Goal: Task Accomplishment & Management: Complete application form

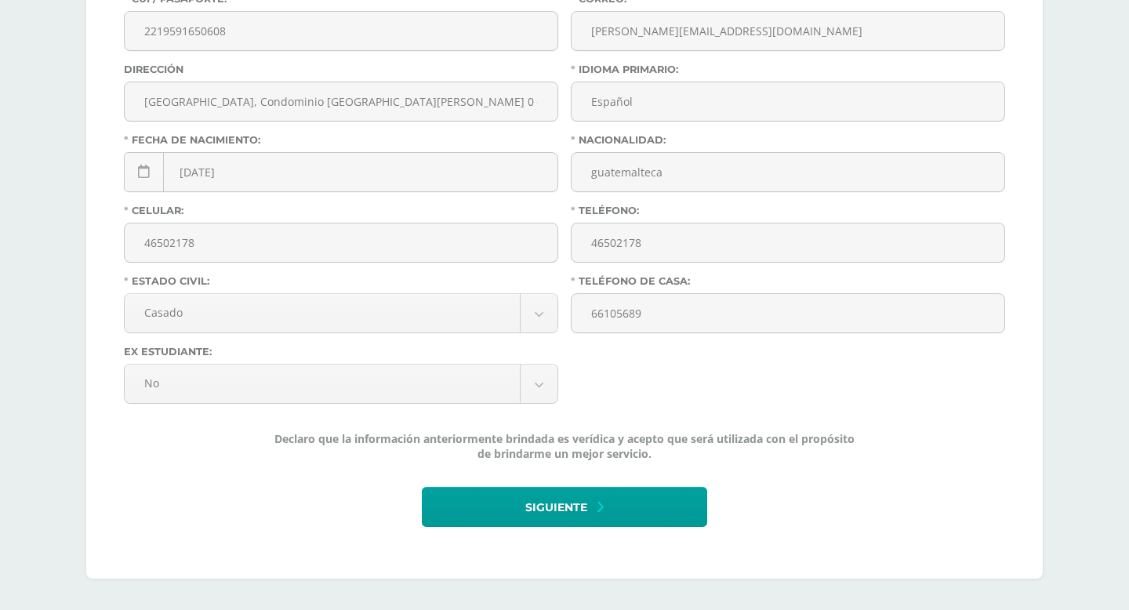
click at [1048, 320] on div "Personal Laboral Encargados Legales Médica Contactos Información Personal: Nomb…" at bounding box center [564, 138] width 1019 height 943
click at [1020, 363] on div "Información Personal: Nombre: [PERSON_NAME]: [PERSON_NAME] [PERSON_NAME] CUI / …" at bounding box center [564, 199] width 957 height 760
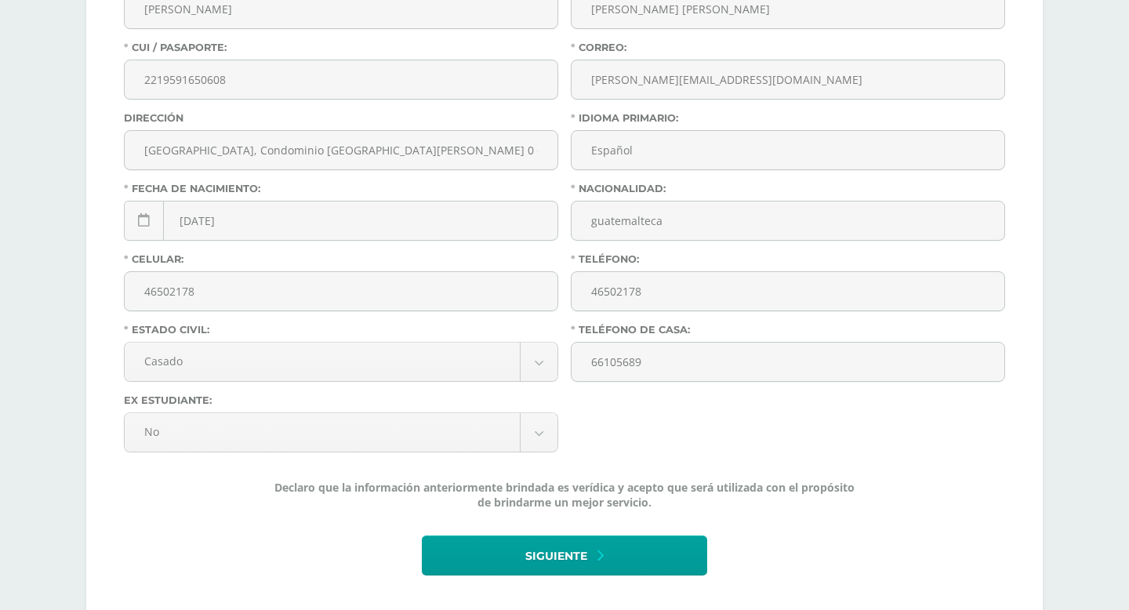
scroll to position [455, 0]
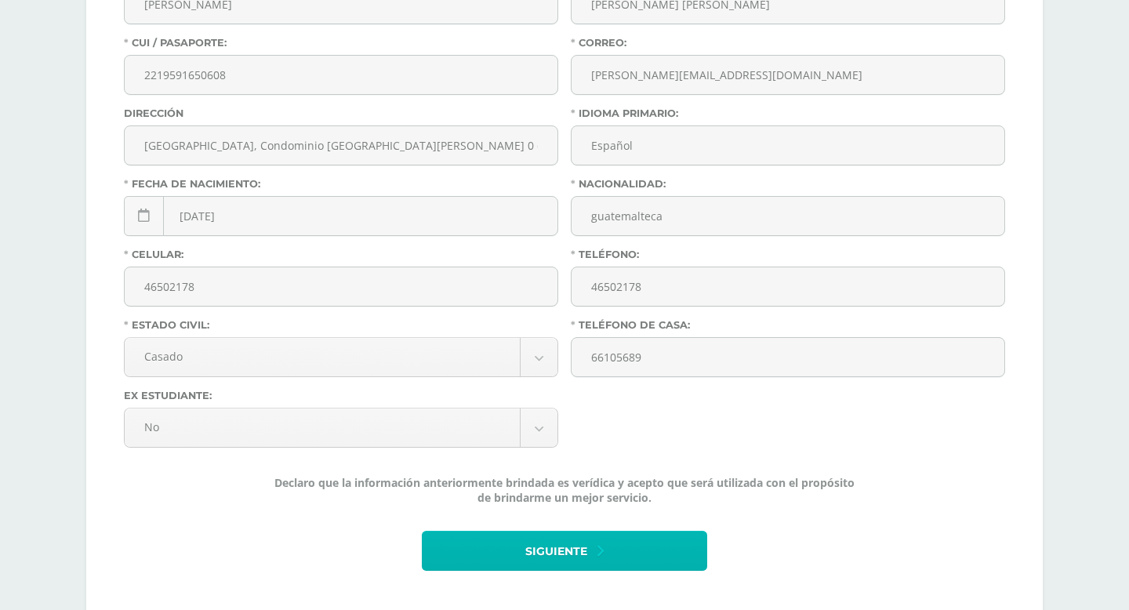
click at [535, 554] on span "Siguiente" at bounding box center [556, 551] width 62 height 38
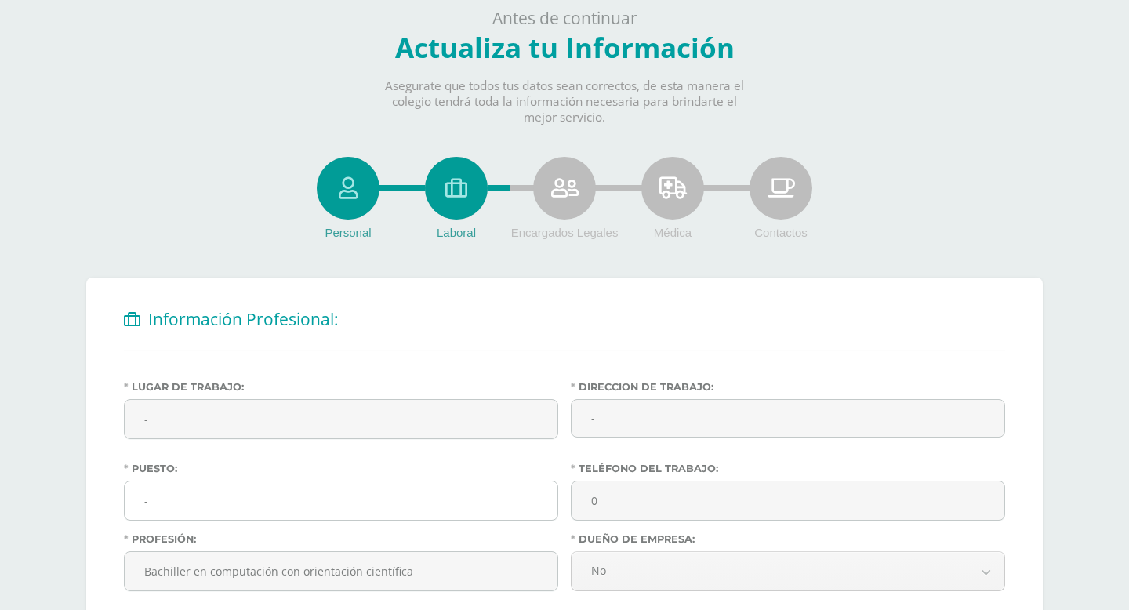
scroll to position [230, 0]
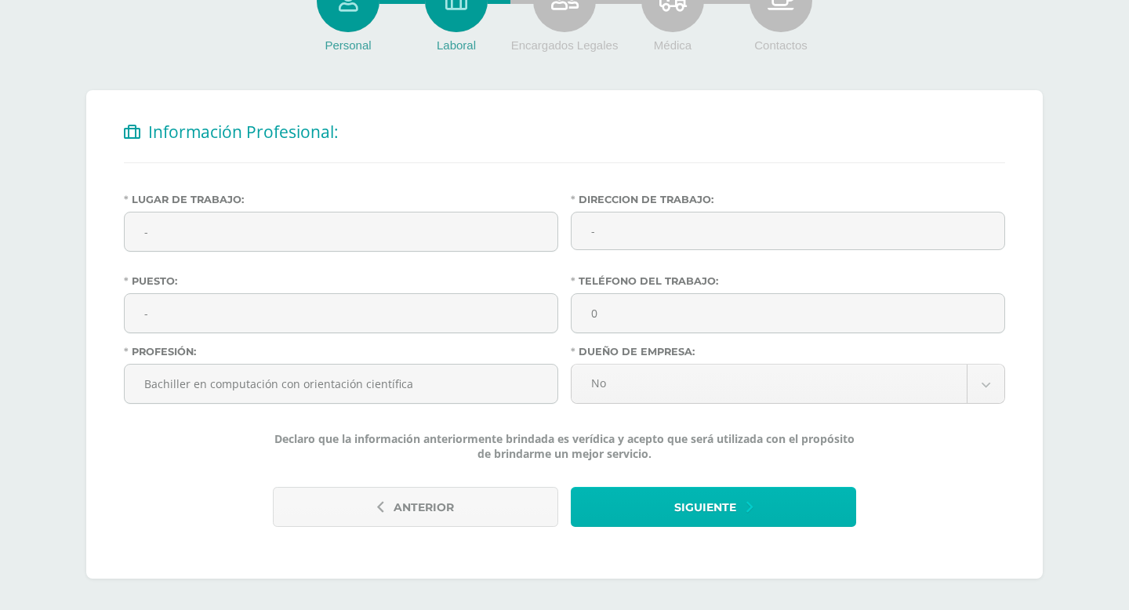
click at [681, 503] on span "Siguiente" at bounding box center [705, 508] width 62 height 38
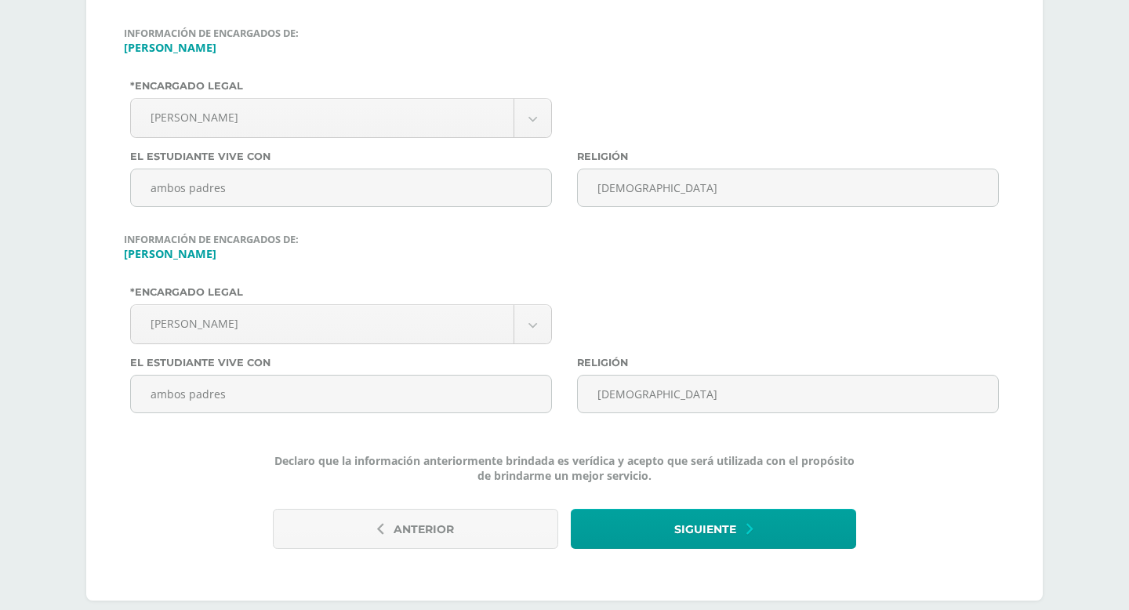
scroll to position [420, 0]
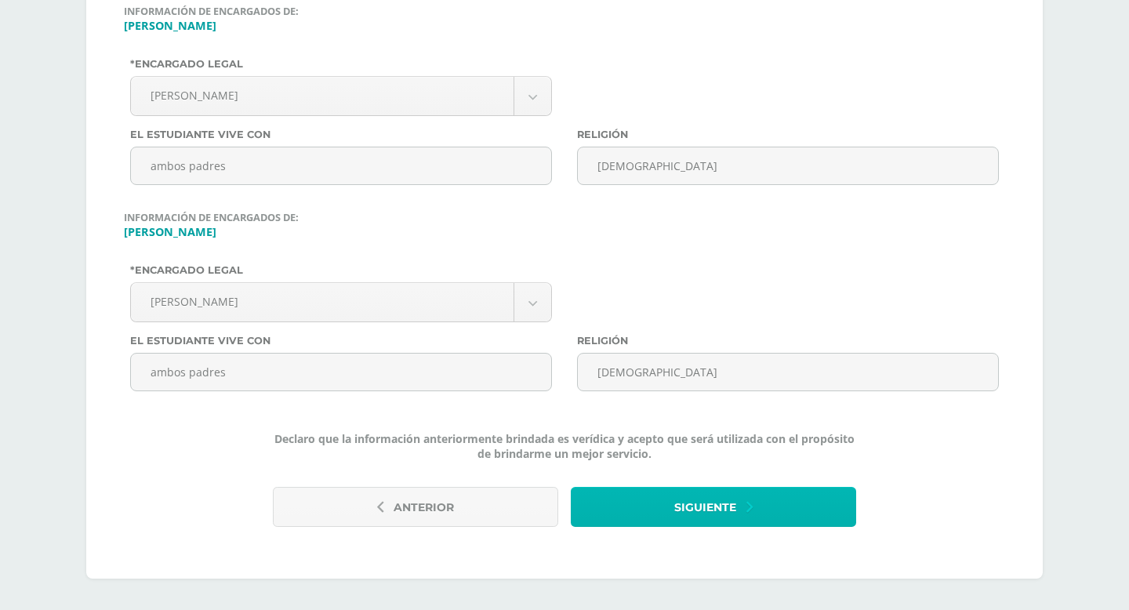
click at [701, 504] on span "Siguiente" at bounding box center [705, 508] width 62 height 38
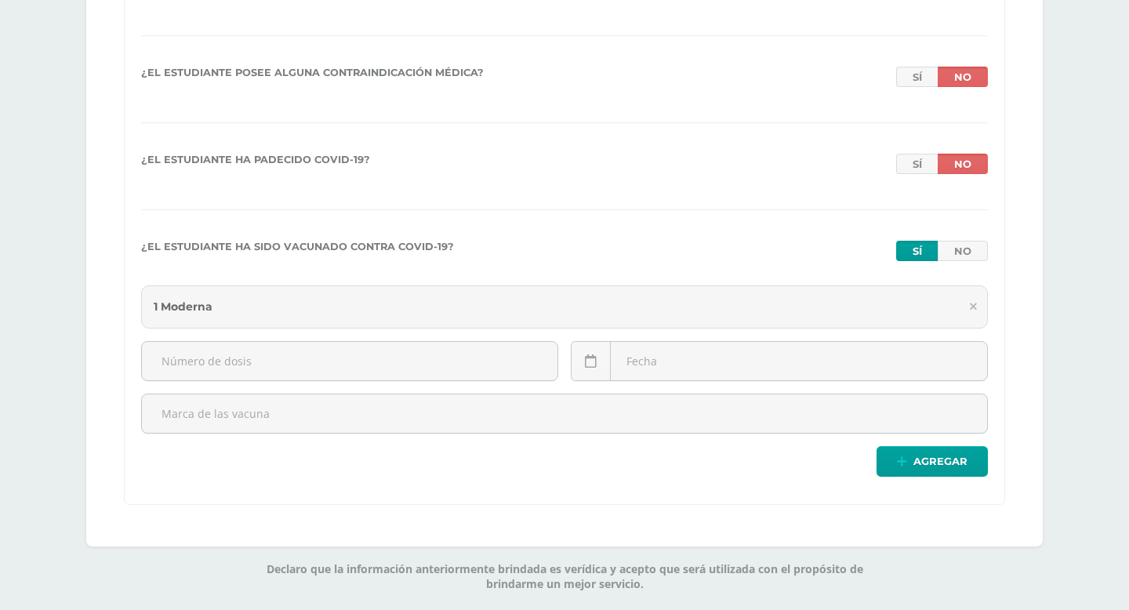
scroll to position [3366, 0]
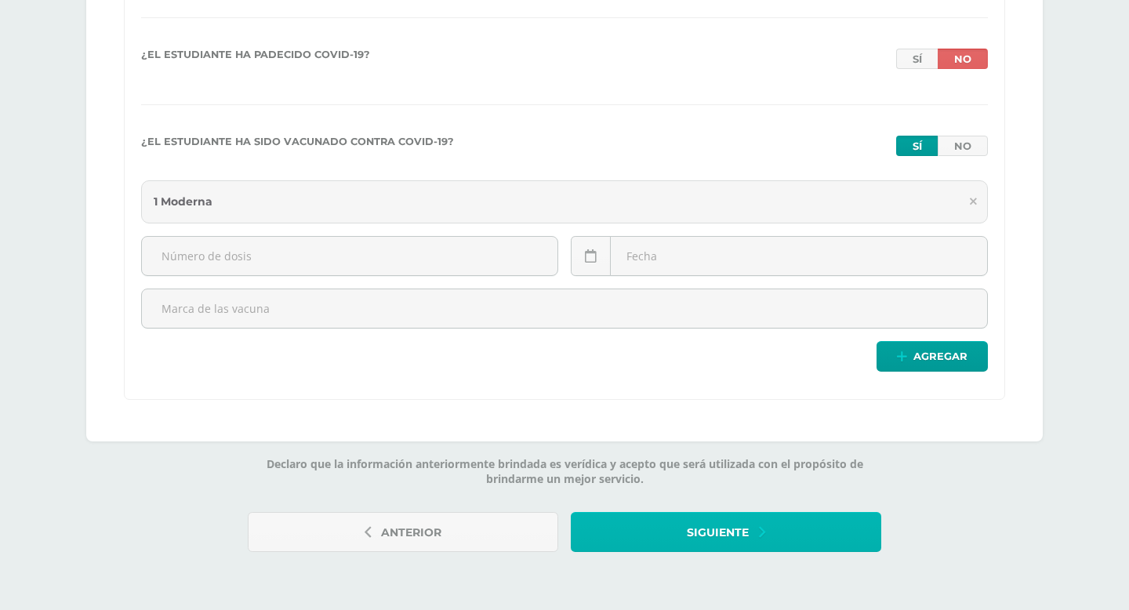
click at [718, 523] on span "Siguiente" at bounding box center [718, 533] width 62 height 38
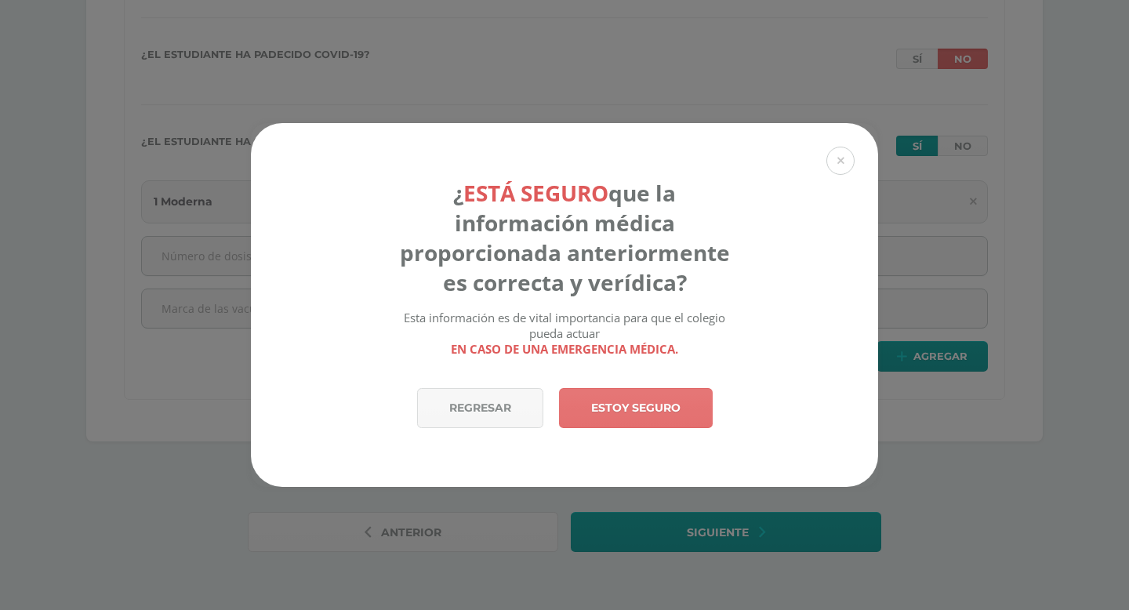
click at [628, 411] on link "Estoy seguro" at bounding box center [636, 408] width 154 height 40
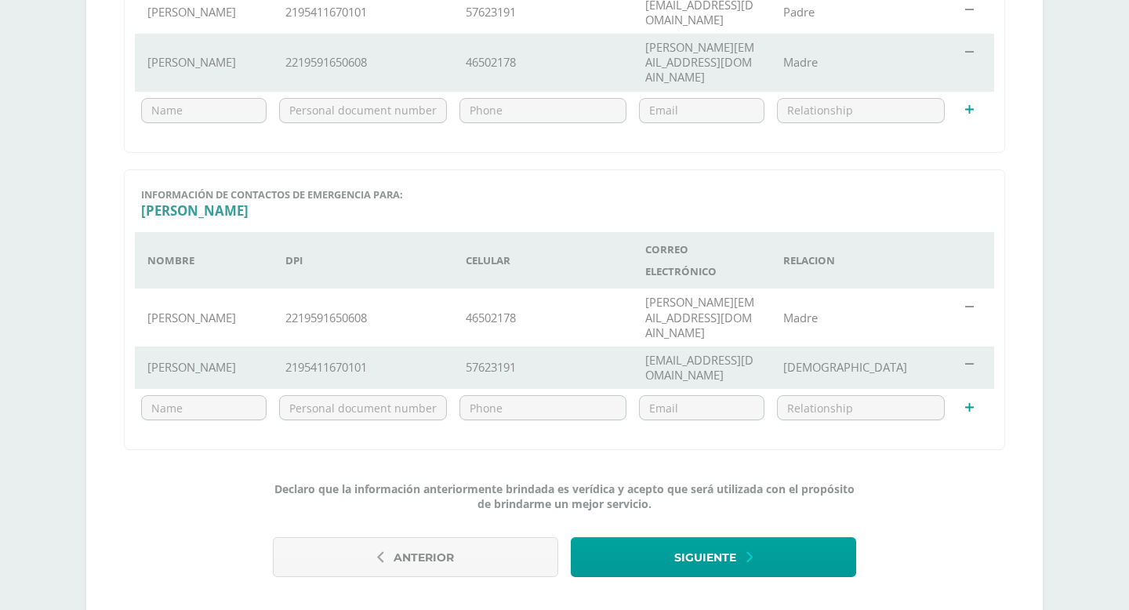
scroll to position [627, 0]
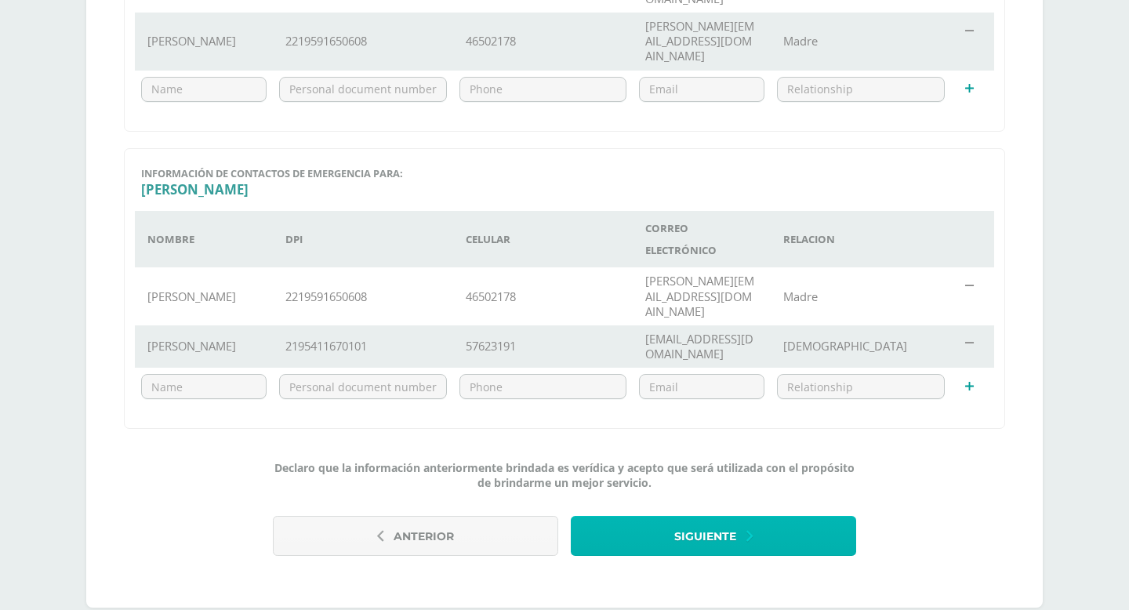
click at [710, 518] on span "Siguiente" at bounding box center [705, 537] width 62 height 38
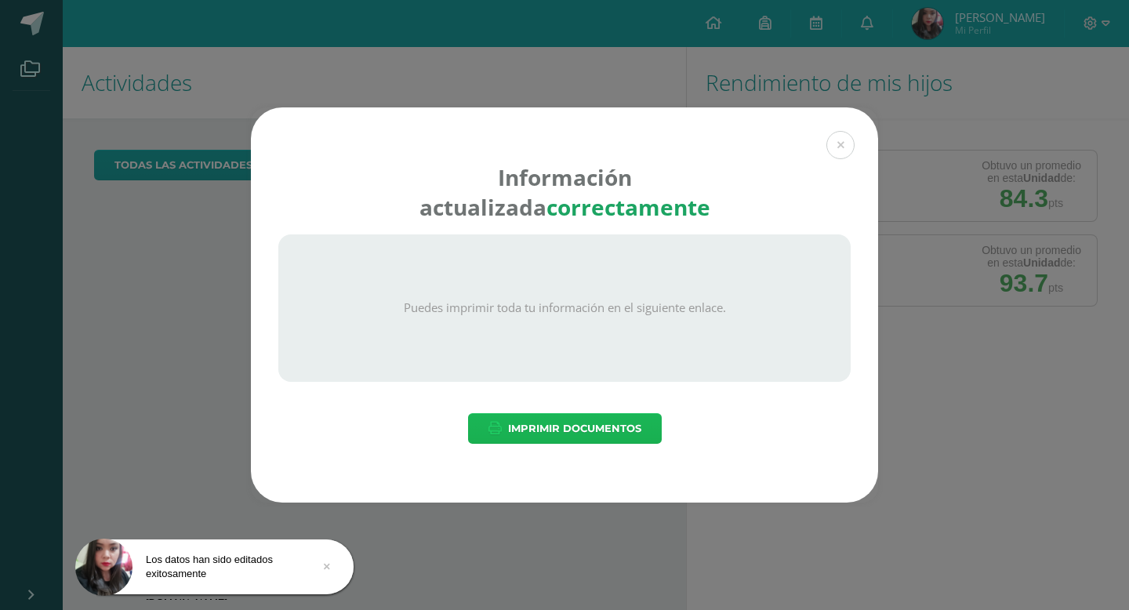
click at [551, 425] on span "Imprimir Documentos" at bounding box center [574, 428] width 133 height 29
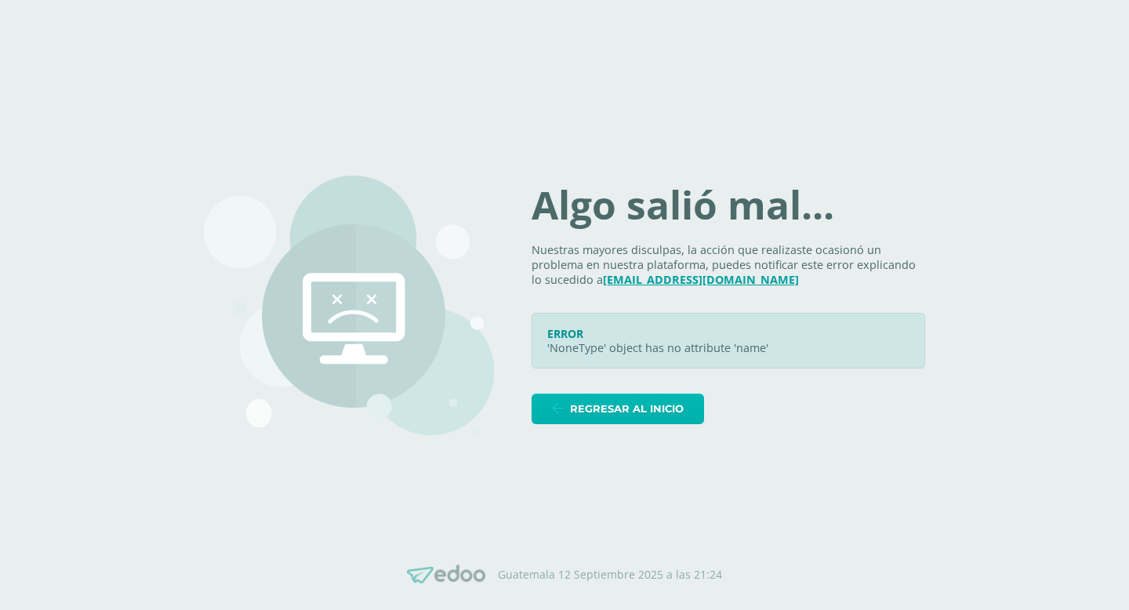
click at [667, 405] on span "Regresar al inicio" at bounding box center [627, 408] width 114 height 29
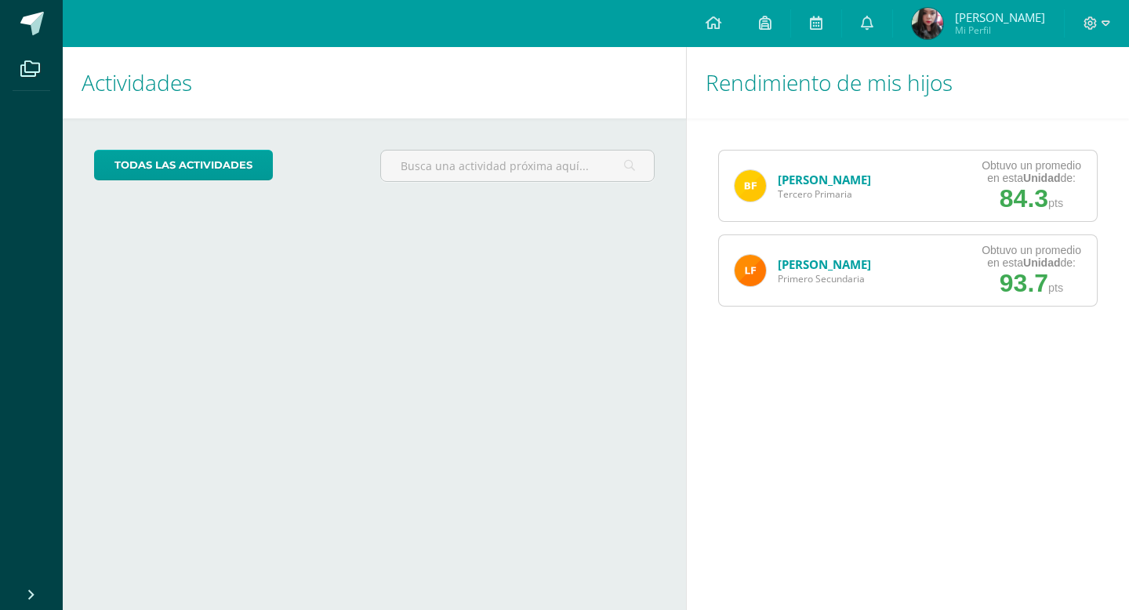
click at [871, 266] on link "[PERSON_NAME]" at bounding box center [824, 264] width 93 height 16
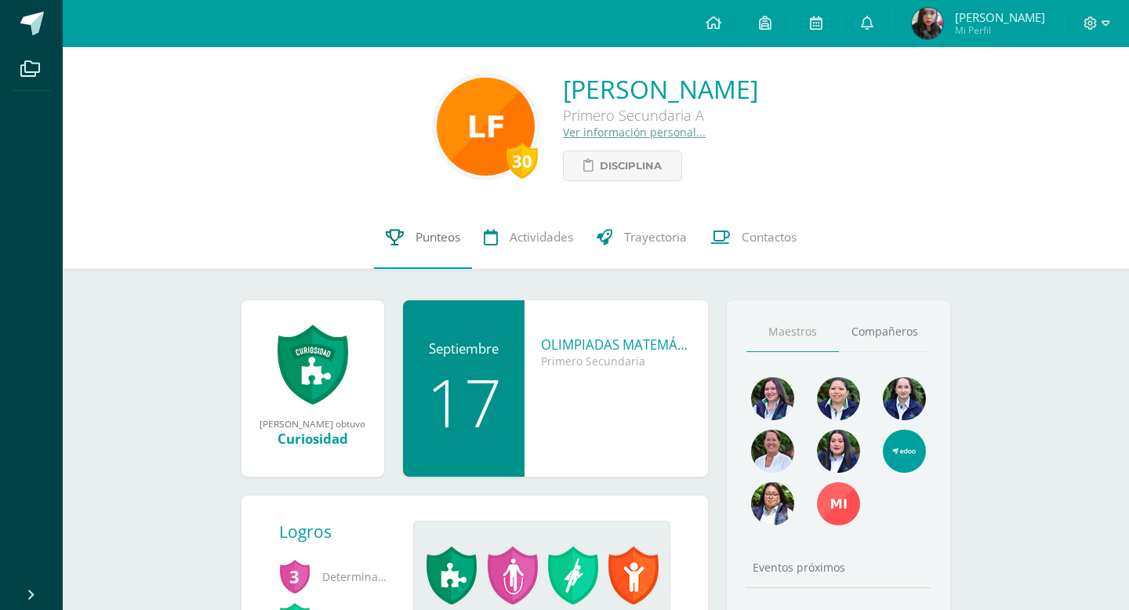
click at [447, 239] on span "Punteos" at bounding box center [438, 237] width 45 height 16
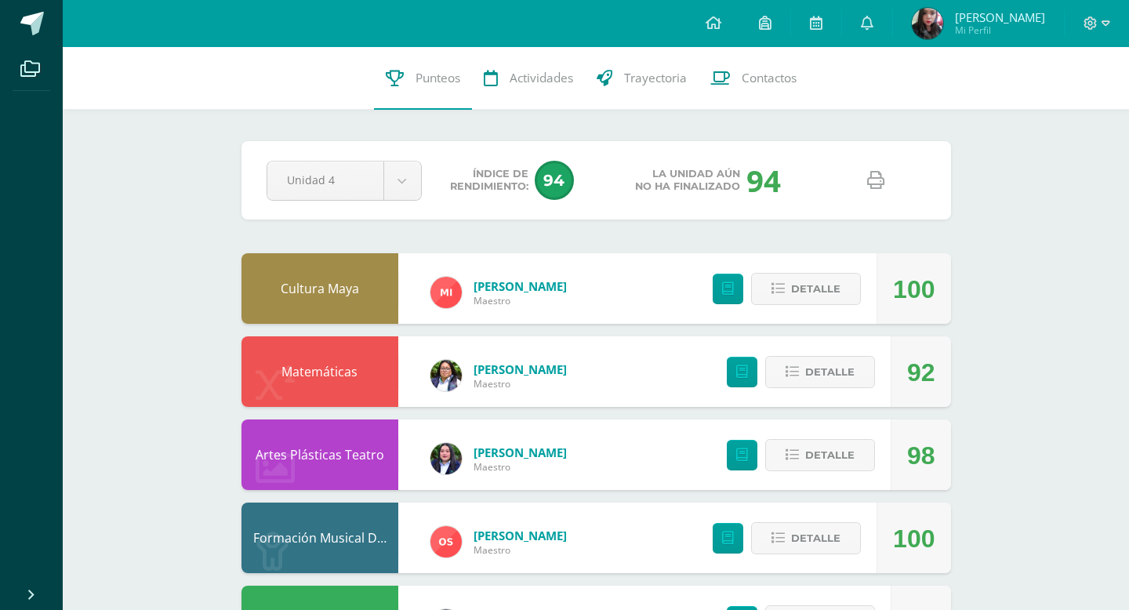
click at [877, 178] on icon at bounding box center [875, 180] width 17 height 17
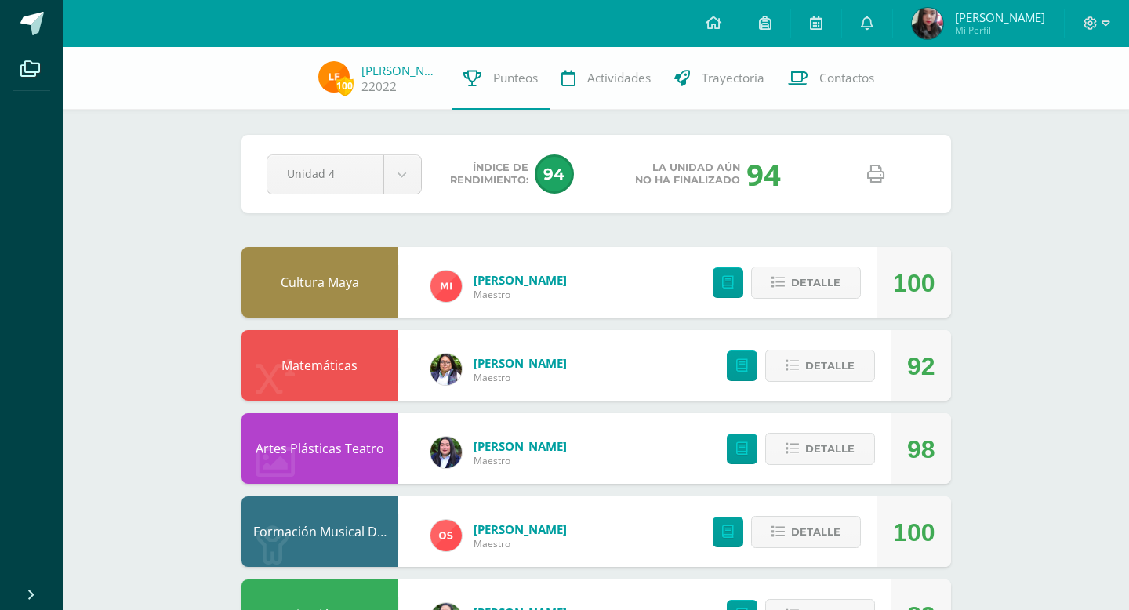
scroll to position [18, 0]
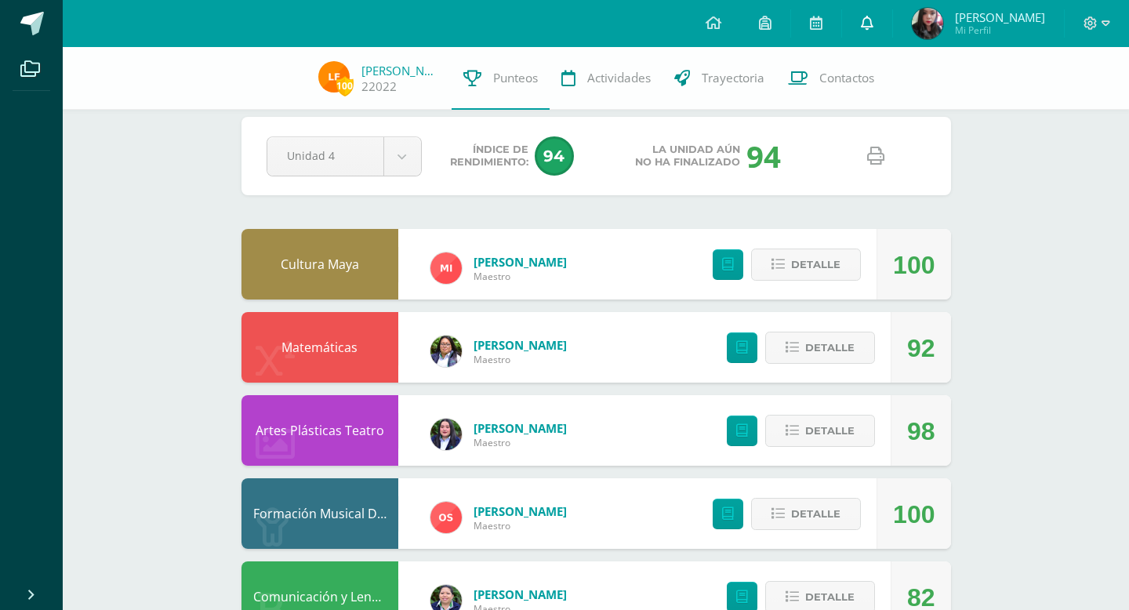
click at [891, 23] on link at bounding box center [867, 23] width 50 height 47
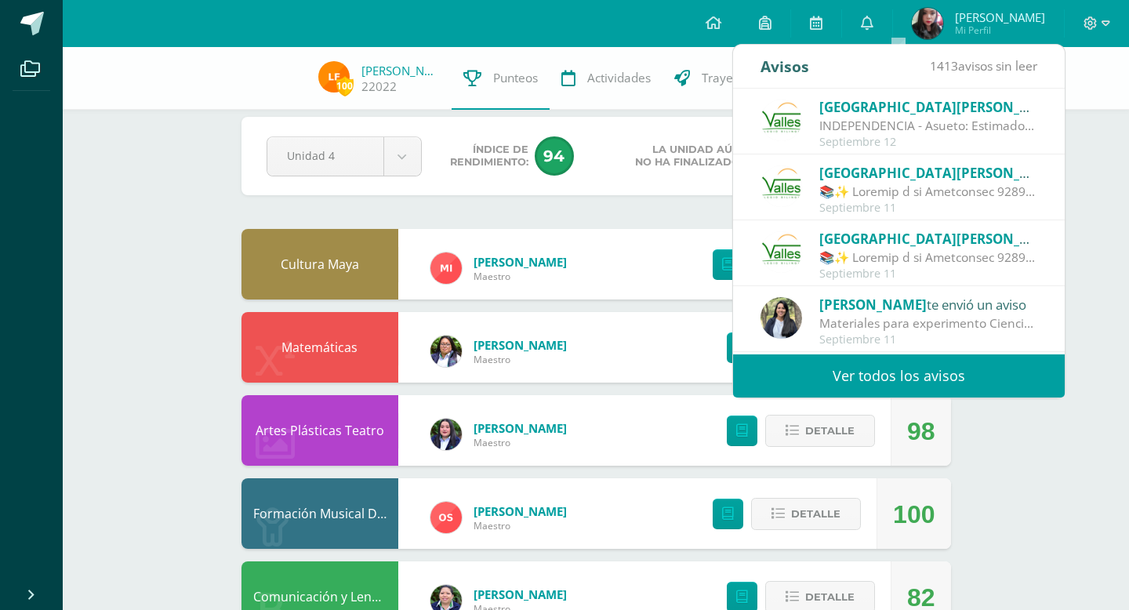
click at [912, 194] on div at bounding box center [929, 192] width 218 height 18
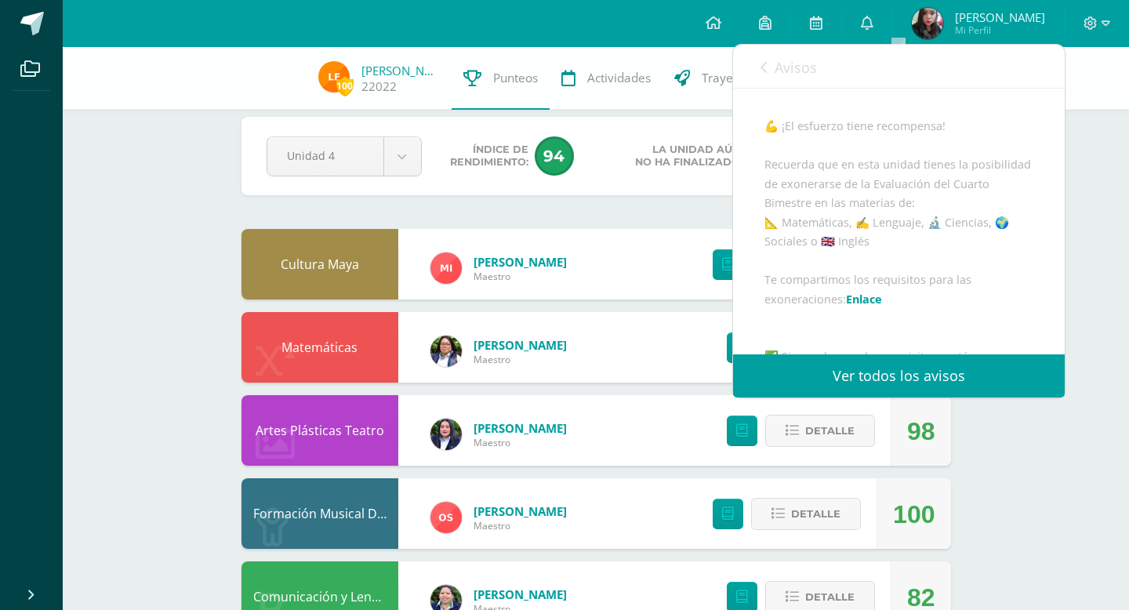
scroll to position [150, 0]
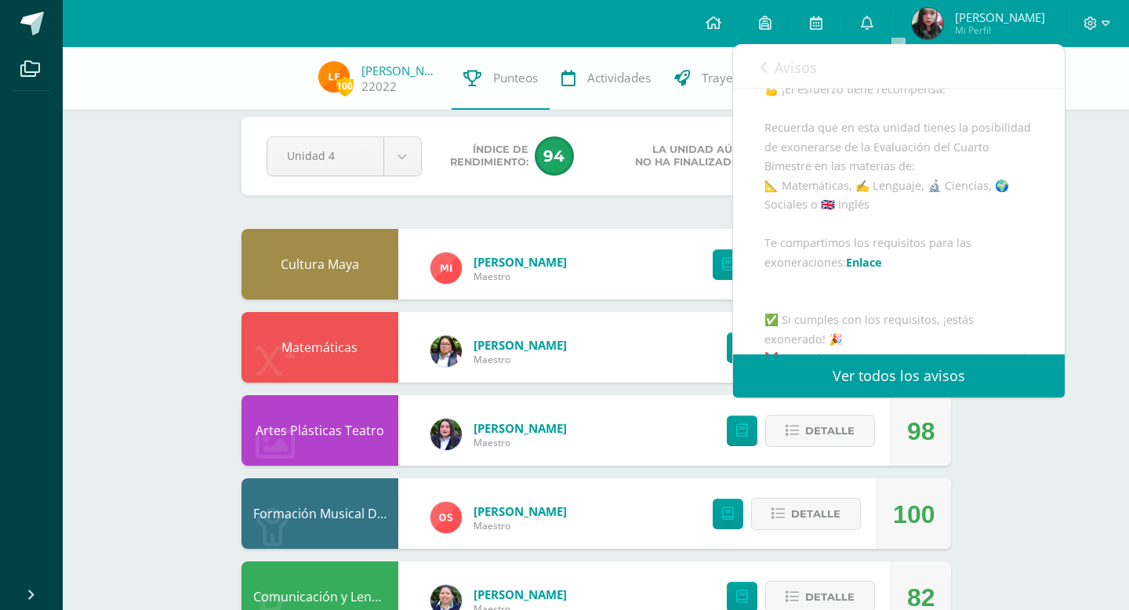
click at [856, 270] on link "Enlace" at bounding box center [864, 262] width 36 height 15
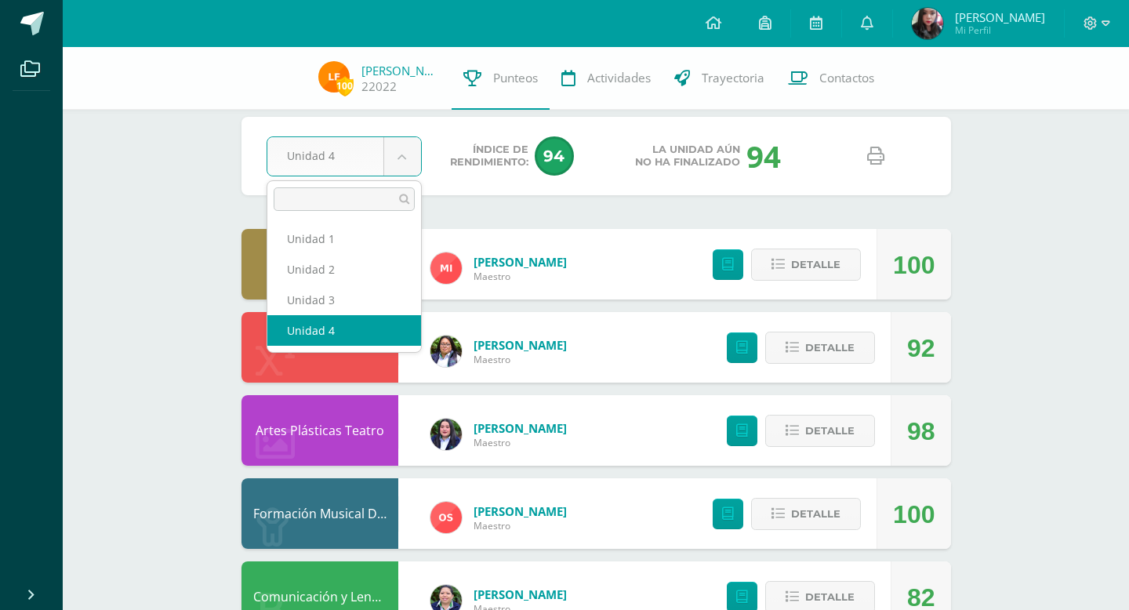
click at [391, 163] on body "Archivos Cerrar panel Configuración Cerrar sesión Karla Edith Mi Perfil Mis acc…" at bounding box center [564, 613] width 1129 height 1263
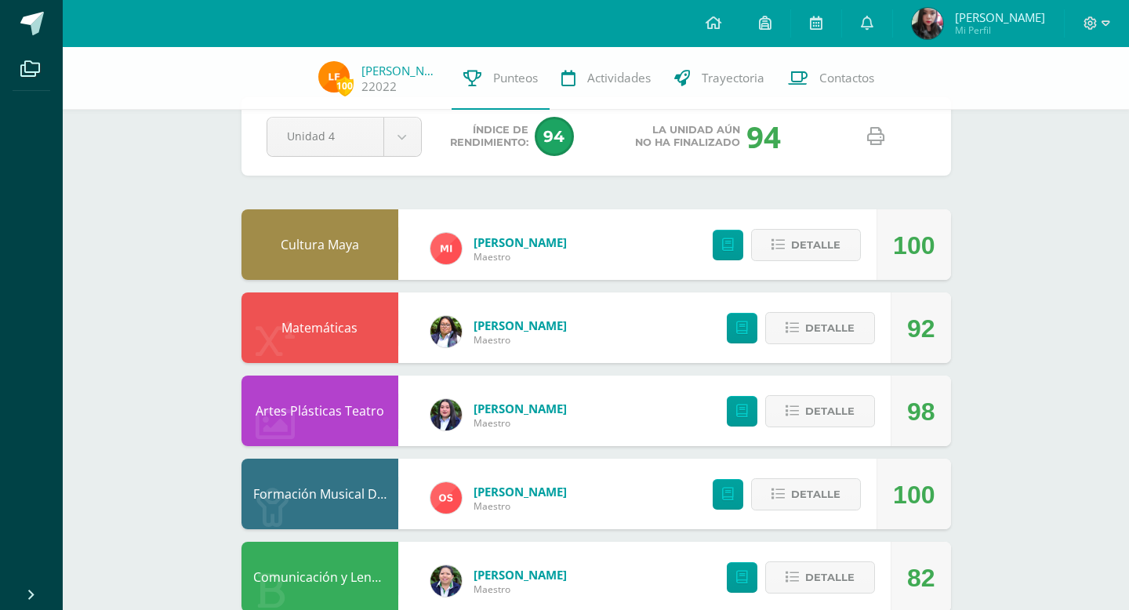
scroll to position [0, 0]
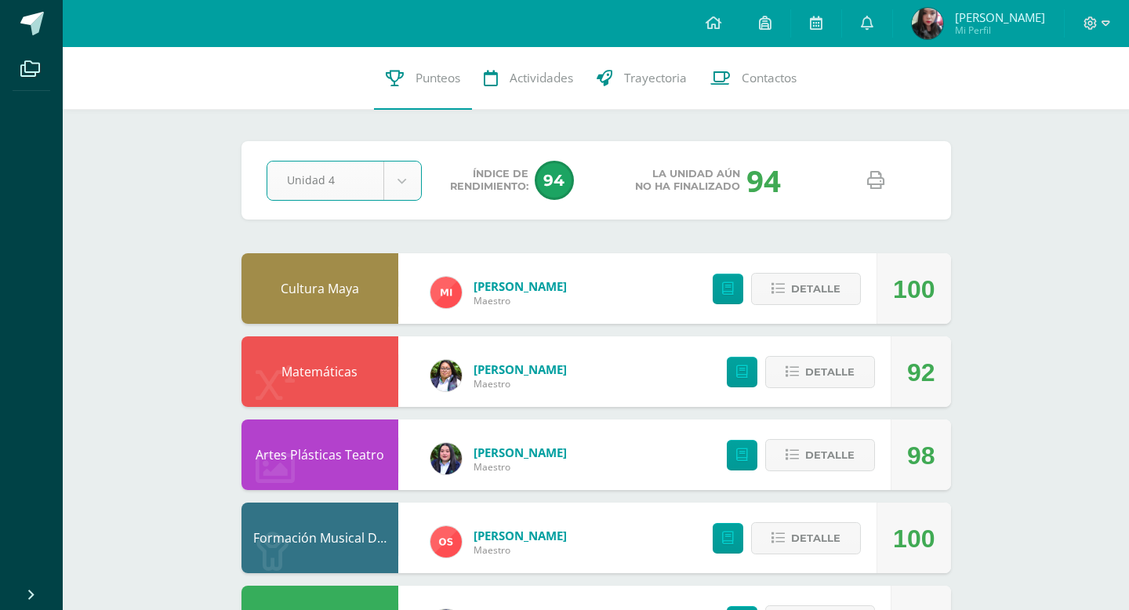
click at [875, 175] on icon at bounding box center [875, 180] width 17 height 17
click at [892, 20] on link at bounding box center [867, 23] width 50 height 47
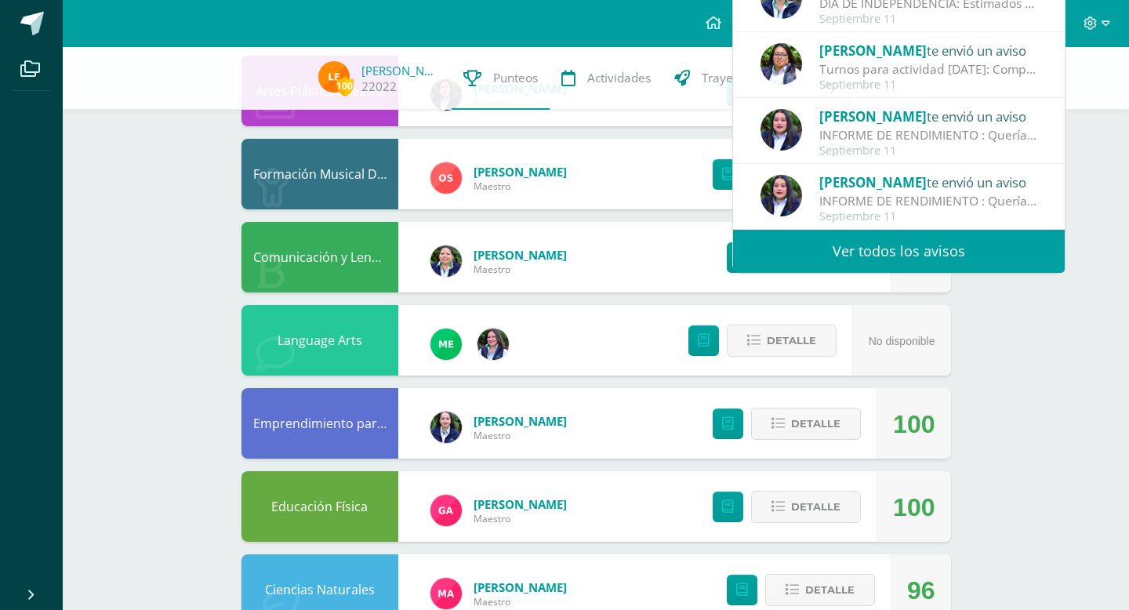
scroll to position [175, 0]
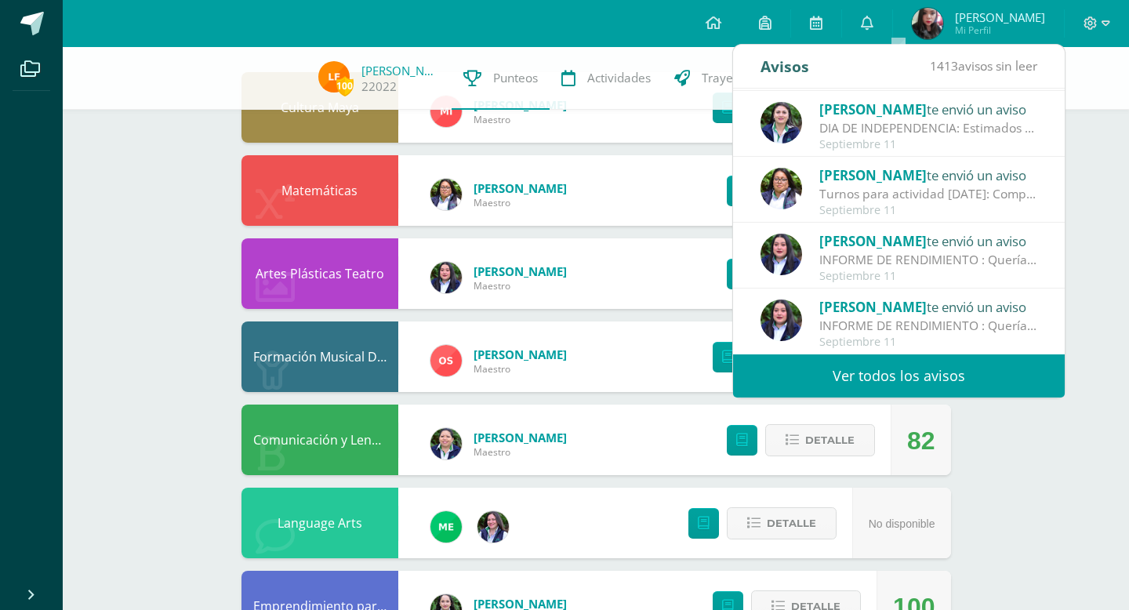
click at [948, 371] on link "Ver todos los avisos" at bounding box center [899, 375] width 332 height 43
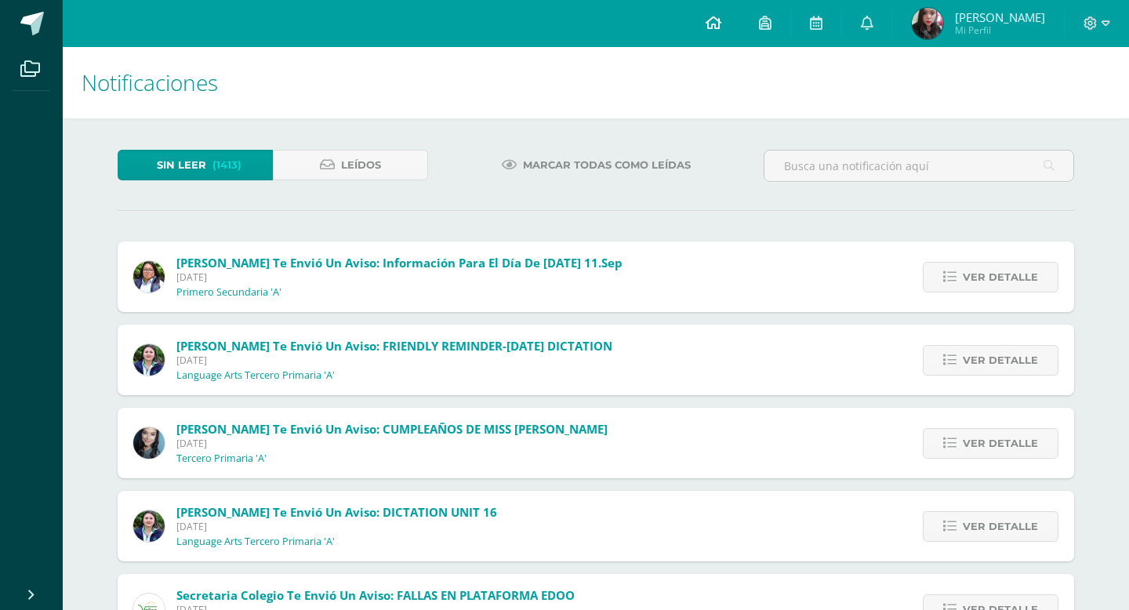
click at [721, 20] on icon at bounding box center [714, 23] width 16 height 14
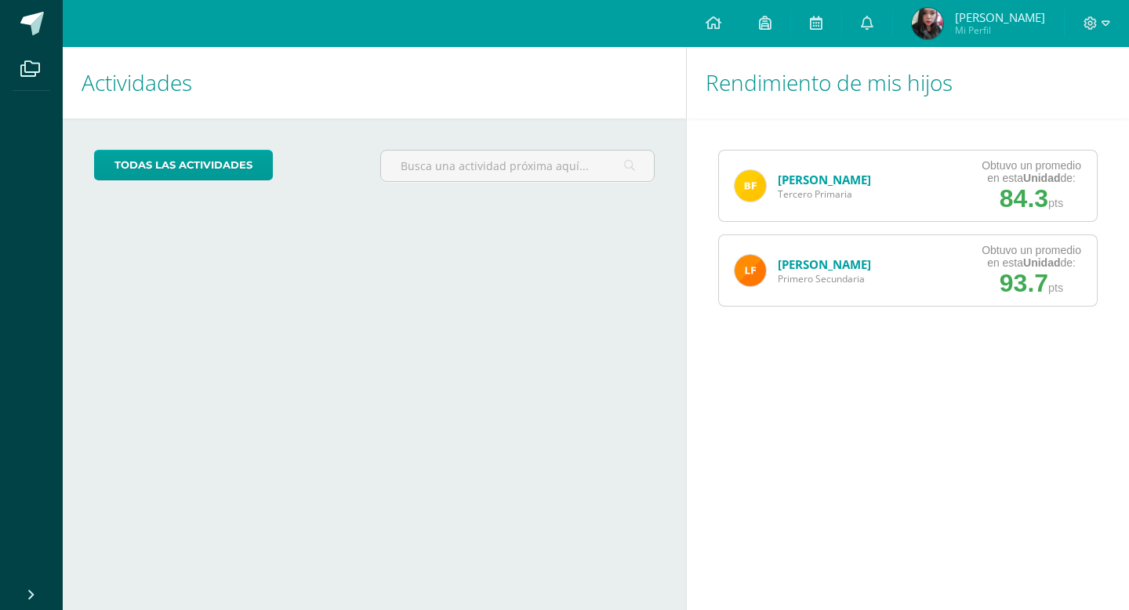
click at [807, 180] on link "[PERSON_NAME]" at bounding box center [824, 180] width 93 height 16
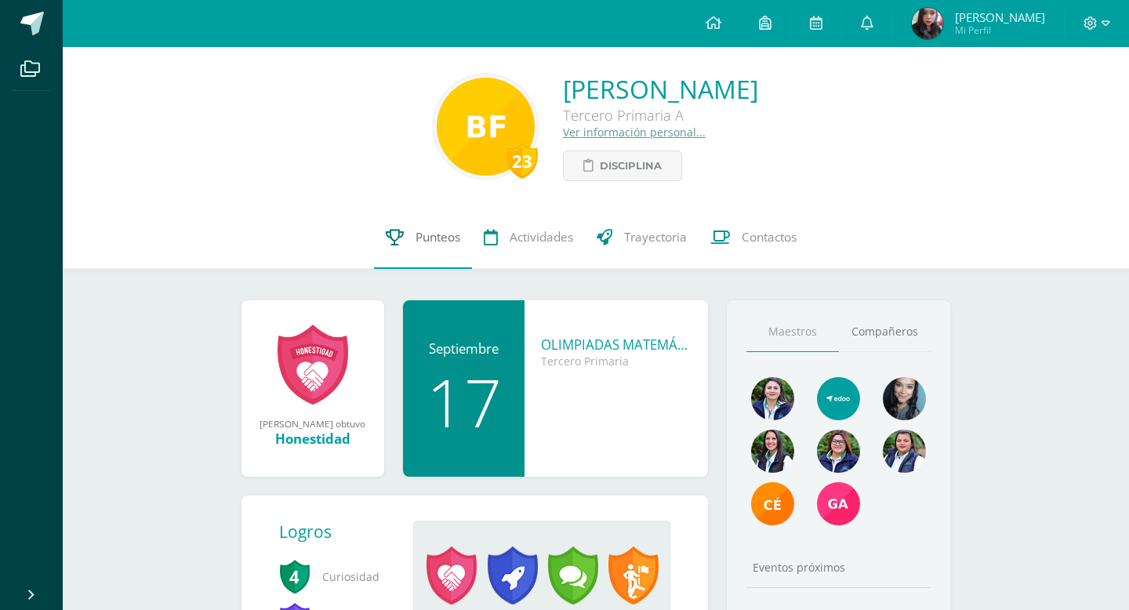
click at [432, 242] on span "Punteos" at bounding box center [438, 237] width 45 height 16
